Goal: Complete application form

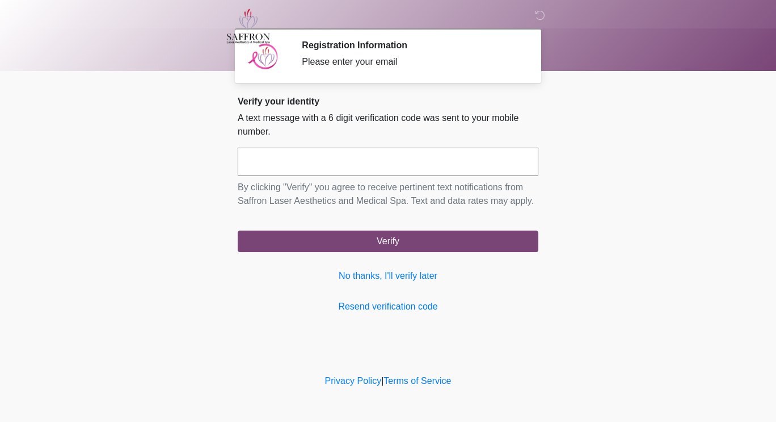
click at [484, 165] on input "text" at bounding box center [388, 162] width 301 height 28
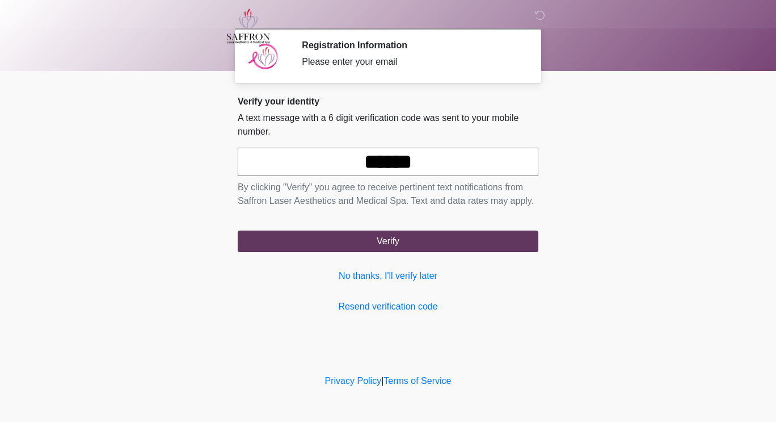
type input "******"
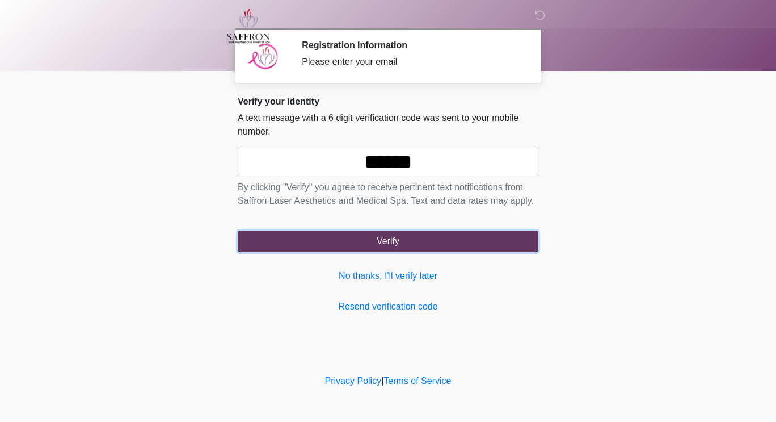
click at [469, 234] on button "Verify" at bounding box center [388, 241] width 301 height 22
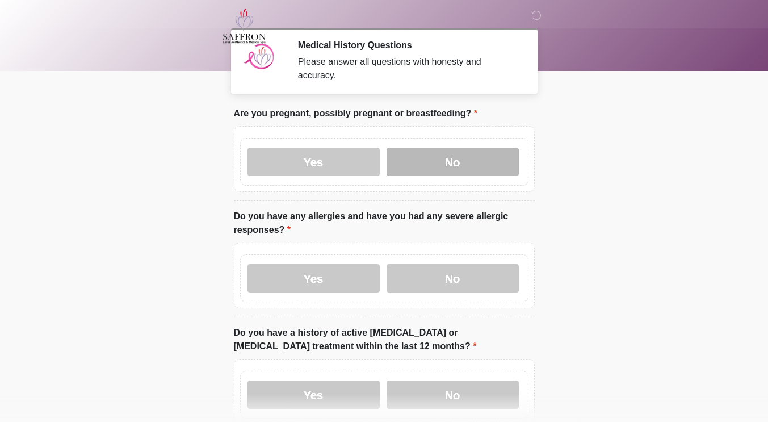
click at [432, 150] on label "No" at bounding box center [452, 162] width 132 height 28
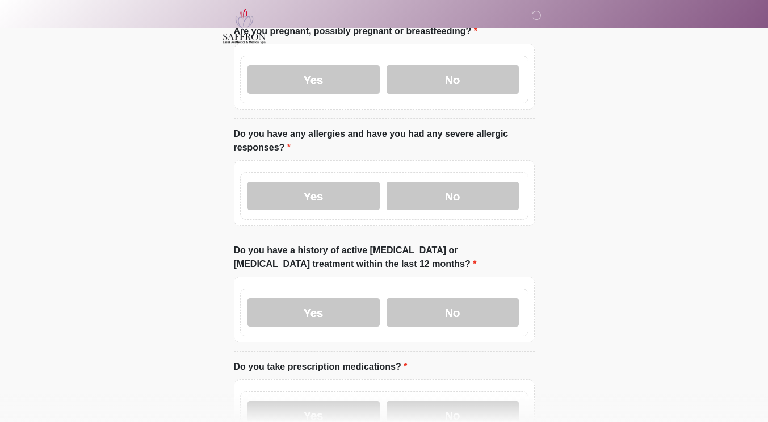
scroll to position [83, 0]
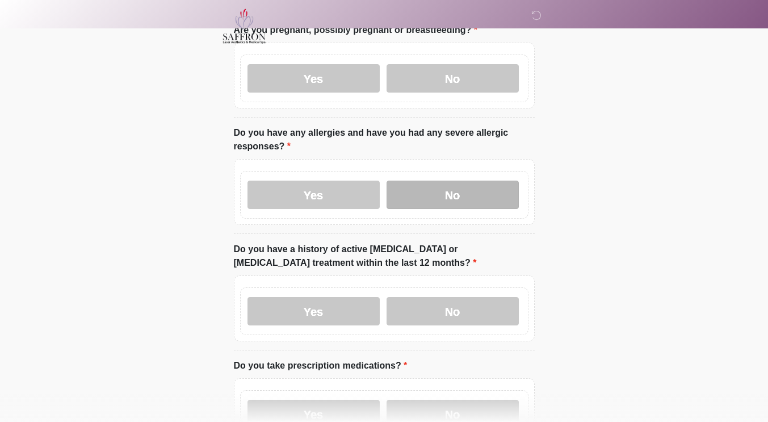
click at [464, 183] on label "No" at bounding box center [452, 194] width 132 height 28
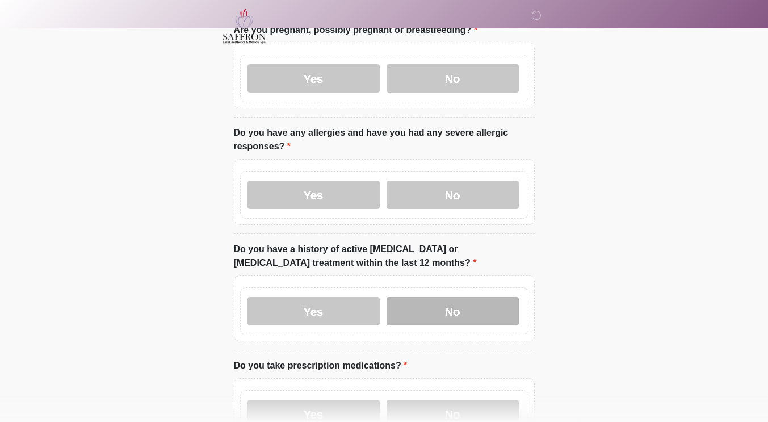
click at [436, 300] on label "No" at bounding box center [452, 311] width 132 height 28
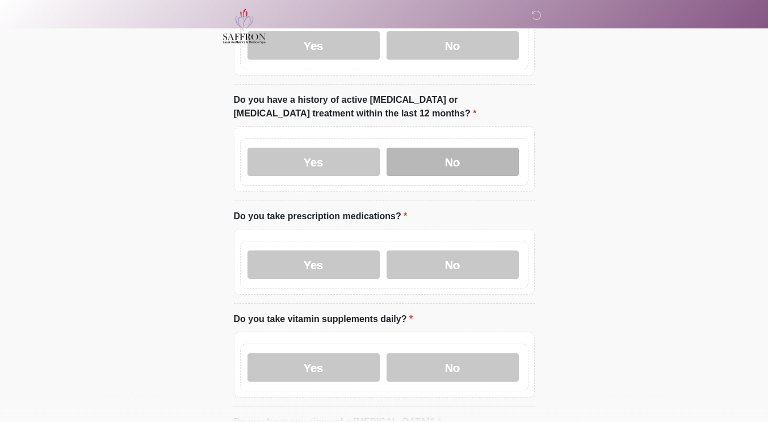
scroll to position [233, 0]
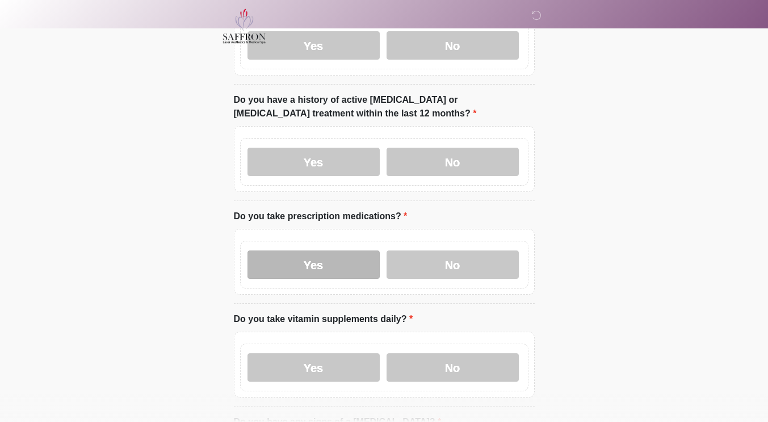
click at [341, 260] on label "Yes" at bounding box center [313, 264] width 132 height 28
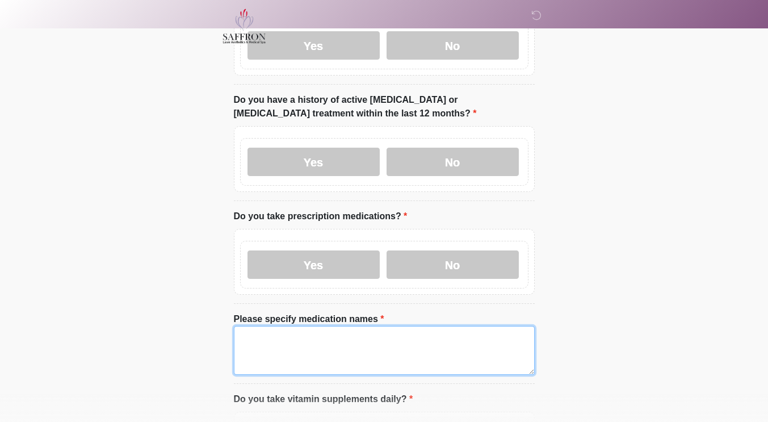
click at [344, 330] on textarea "Please specify medication names" at bounding box center [384, 350] width 301 height 49
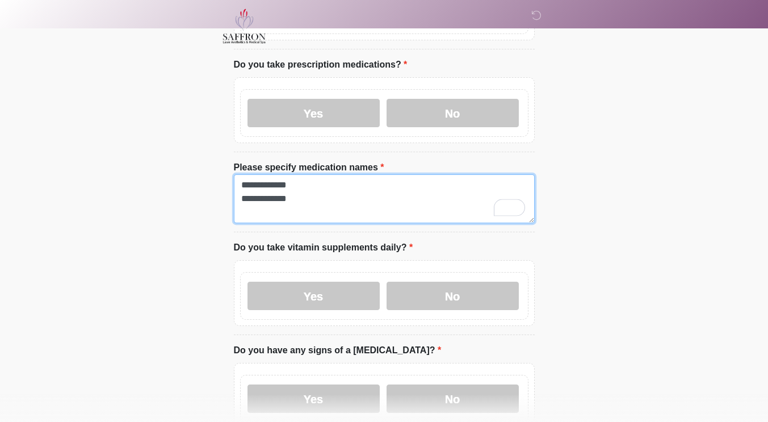
scroll to position [388, 0]
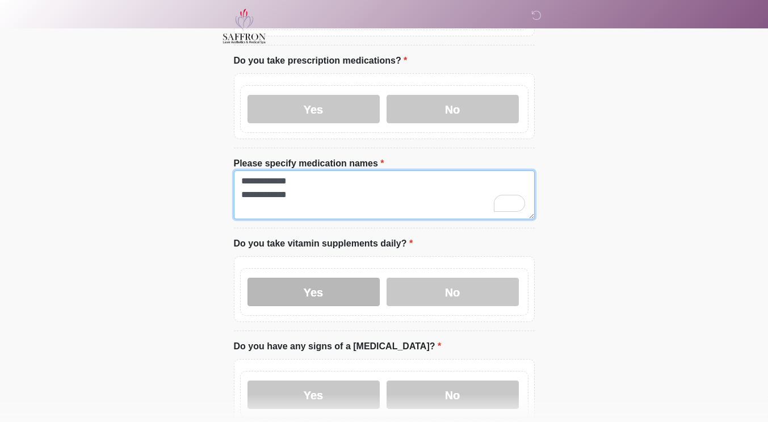
type textarea "**********"
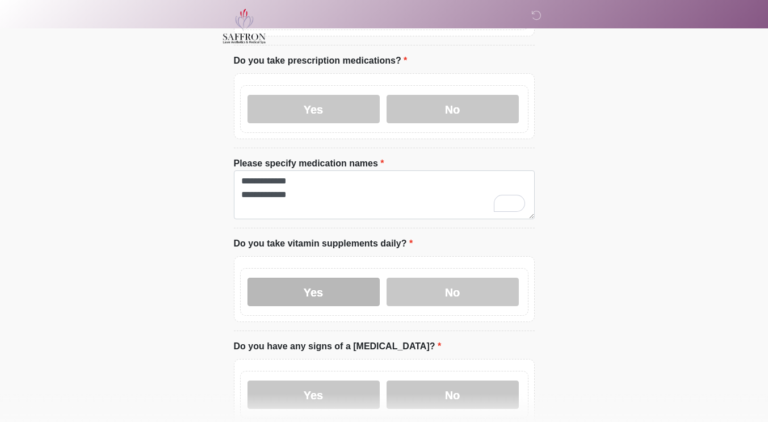
click at [356, 277] on label "Yes" at bounding box center [313, 291] width 132 height 28
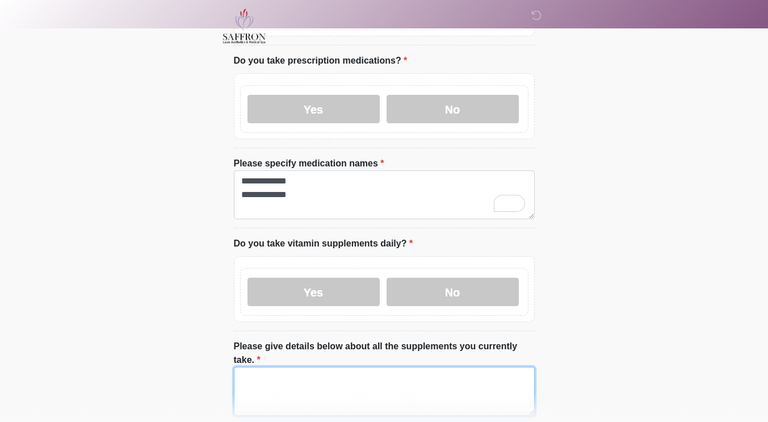
click at [364, 367] on textarea "Please give details below about all the supplements you currently take." at bounding box center [384, 391] width 301 height 49
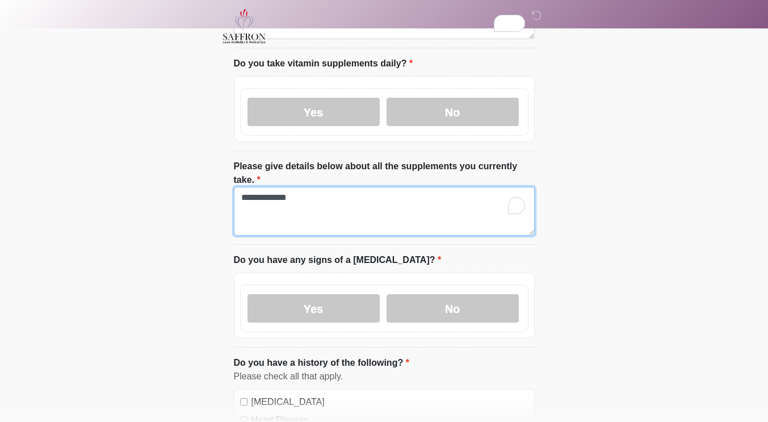
scroll to position [568, 0]
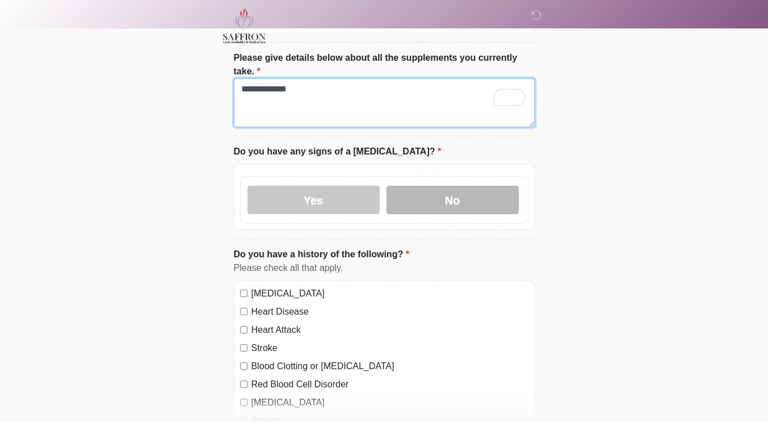
type textarea "**********"
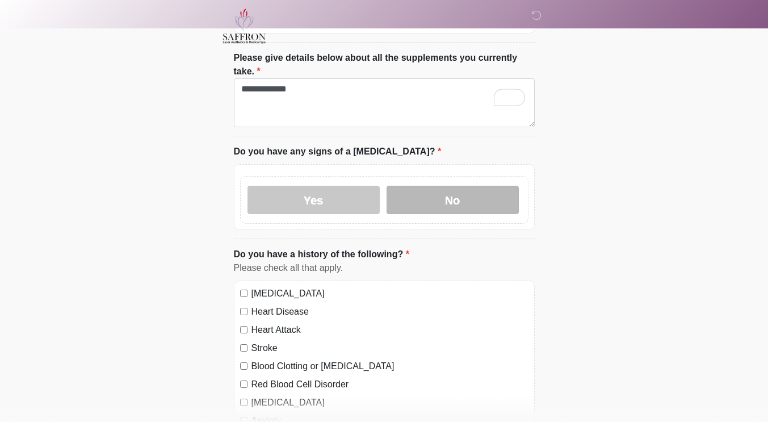
click at [478, 187] on label "No" at bounding box center [452, 200] width 132 height 28
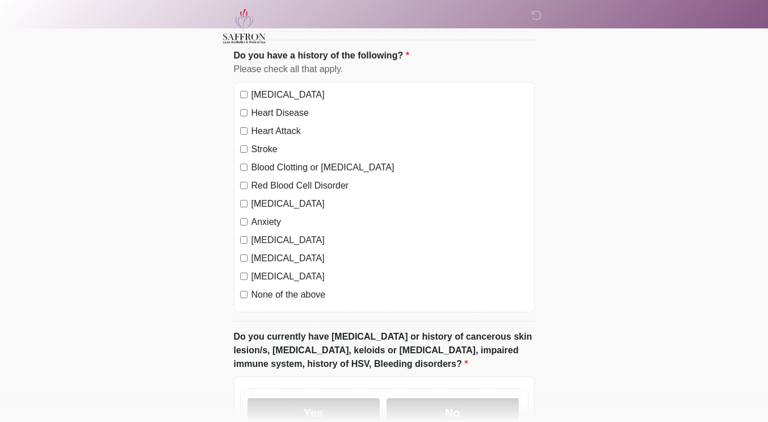
scroll to position [881, 0]
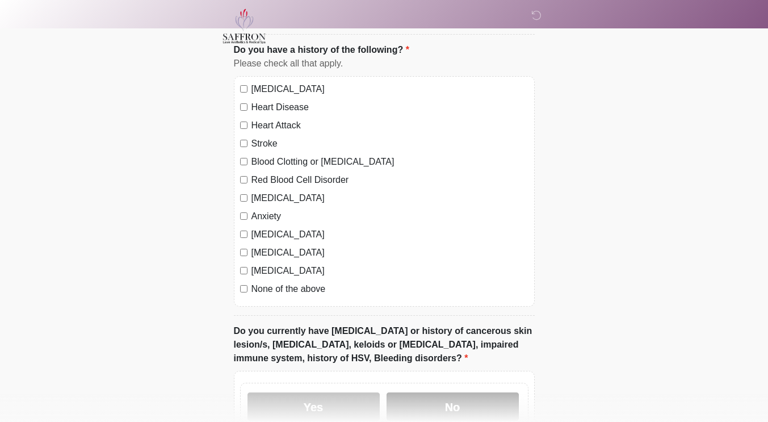
click at [464, 392] on label "No" at bounding box center [452, 406] width 132 height 28
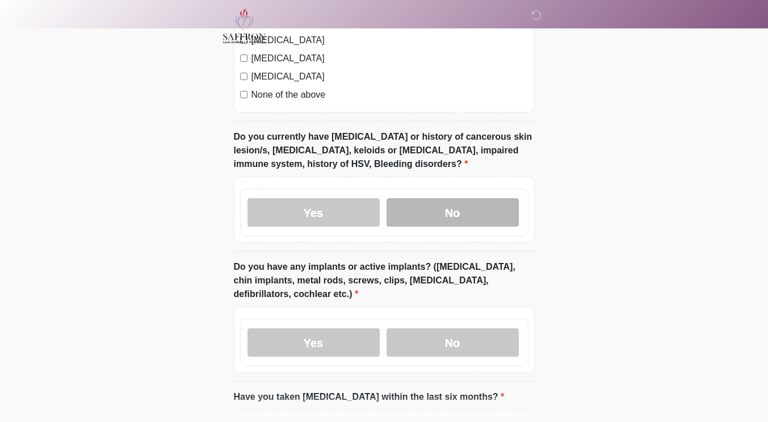
scroll to position [1074, 0]
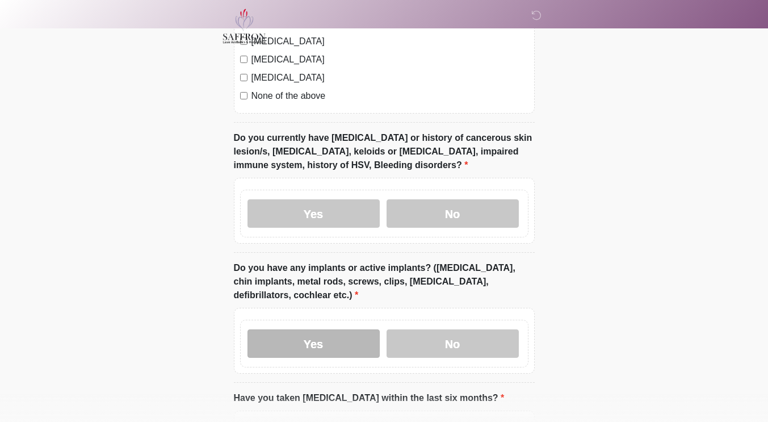
click at [350, 329] on label "Yes" at bounding box center [313, 343] width 132 height 28
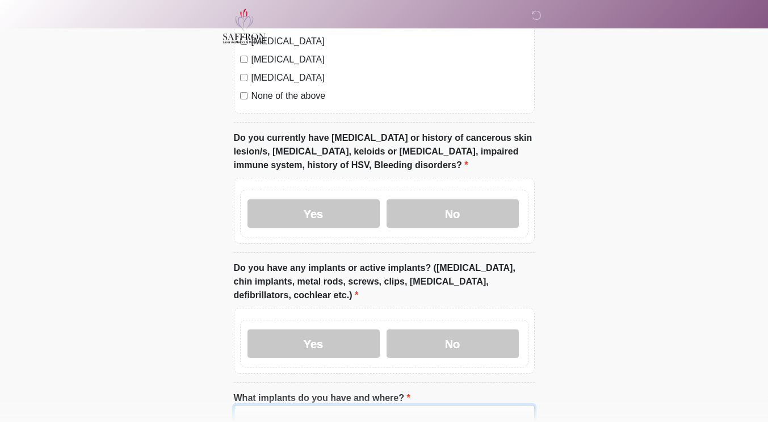
click at [365, 405] on input "What implants do you have and where?" at bounding box center [384, 416] width 301 height 22
type input "*"
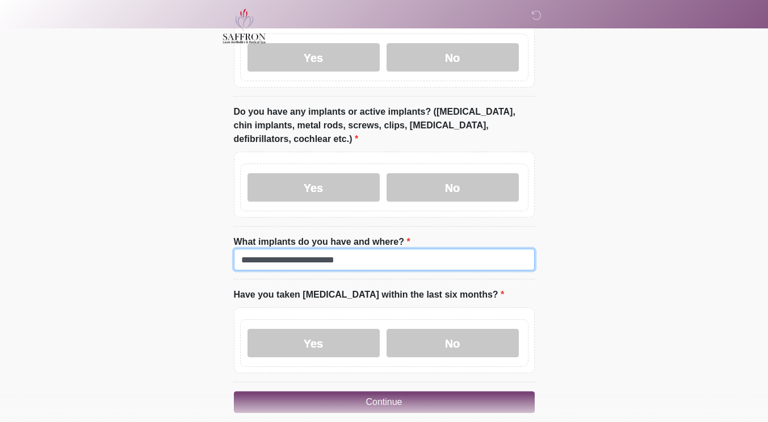
scroll to position [1253, 0]
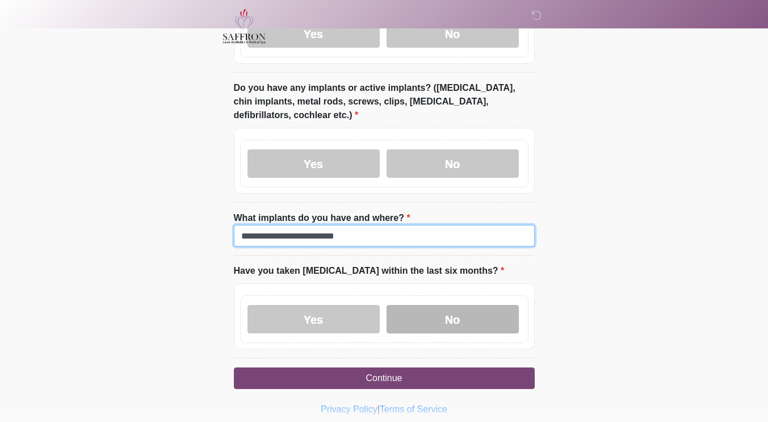
type input "**********"
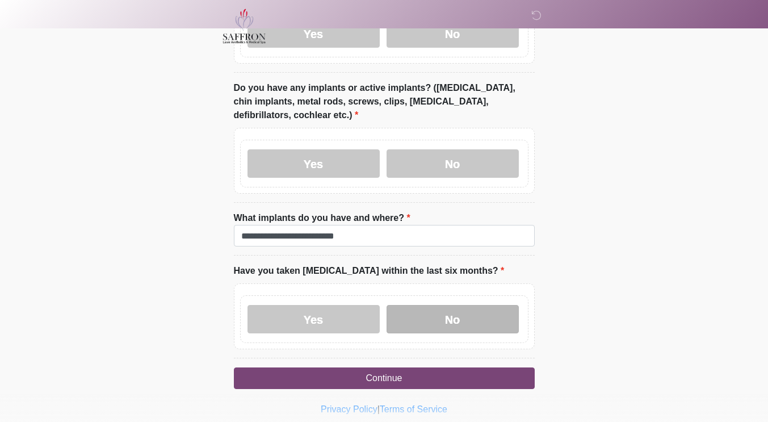
click at [472, 305] on label "No" at bounding box center [452, 319] width 132 height 28
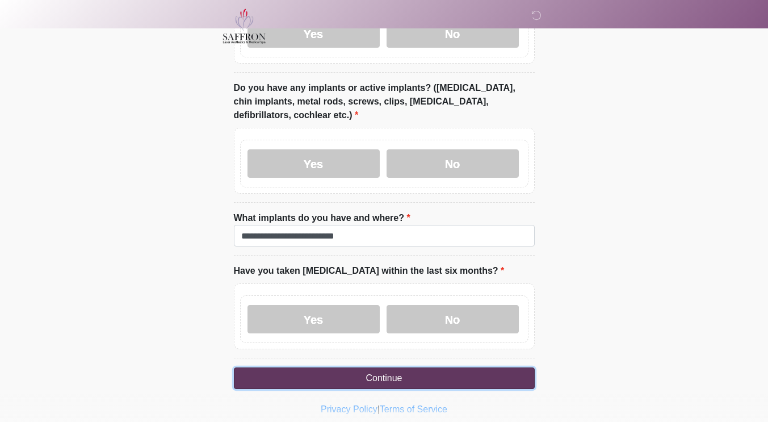
click at [478, 367] on button "Continue" at bounding box center [384, 378] width 301 height 22
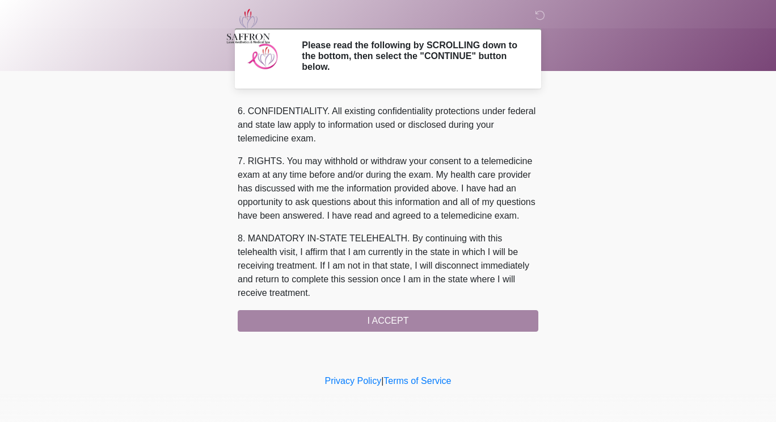
scroll to position [477, 0]
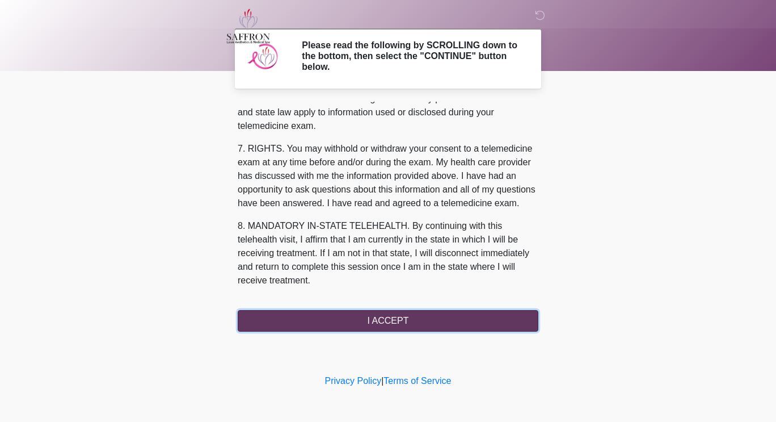
click at [483, 318] on button "I ACCEPT" at bounding box center [388, 321] width 301 height 22
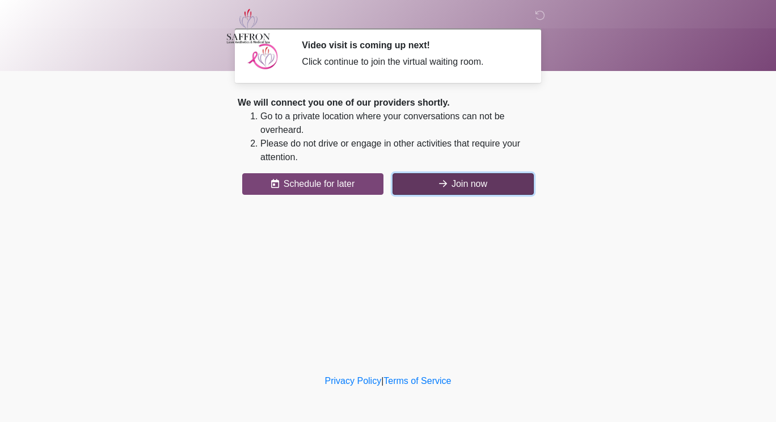
click at [494, 186] on button "Join now" at bounding box center [463, 184] width 141 height 22
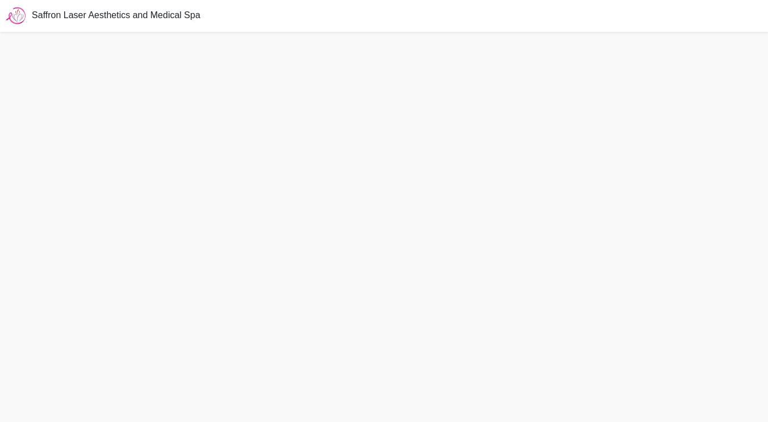
scroll to position [3, 0]
